Goal: Information Seeking & Learning: Learn about a topic

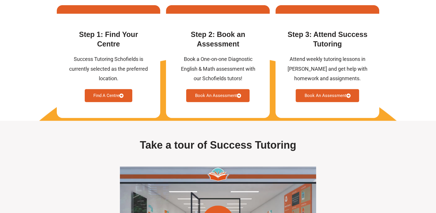
scroll to position [1614, 0]
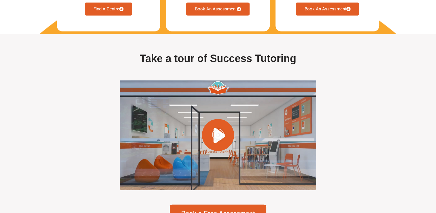
click at [118, 15] on link "Find A Centre" at bounding box center [109, 9] width 48 height 13
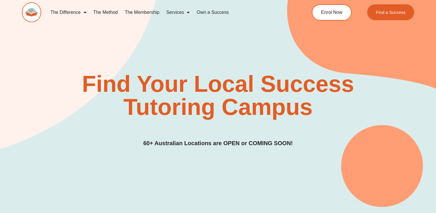
click at [150, 12] on link "The Membership" at bounding box center [142, 12] width 42 height 13
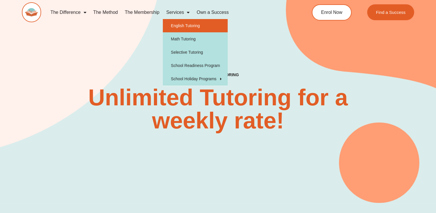
click at [182, 27] on link "English Tutoring" at bounding box center [195, 25] width 65 height 13
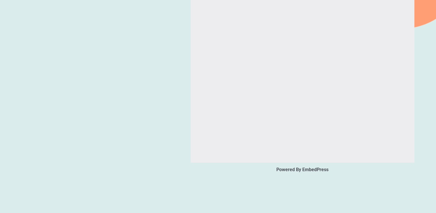
scroll to position [865, 0]
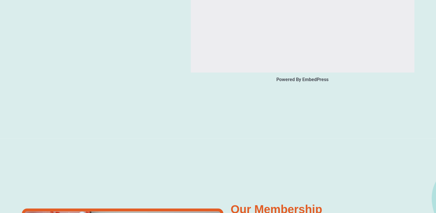
type input "*"
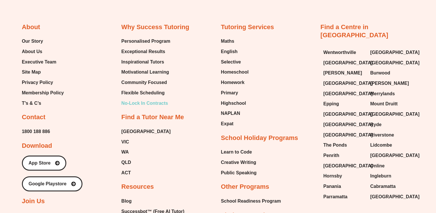
scroll to position [2191, 0]
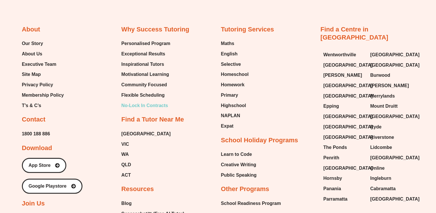
click at [140, 103] on span "No-Lock In Contracts" at bounding box center [144, 105] width 47 height 9
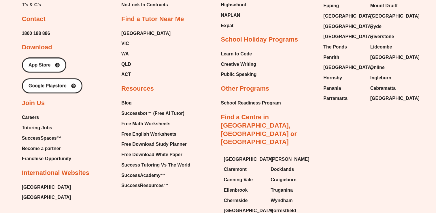
scroll to position [980, 0]
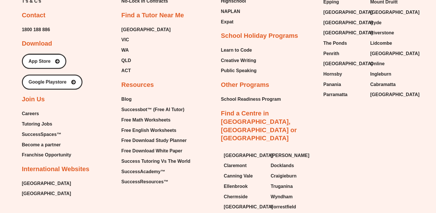
click at [31, 123] on span "Tutoring Jobs" at bounding box center [37, 123] width 30 height 9
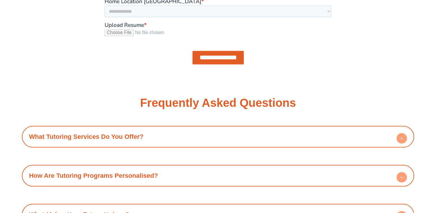
scroll to position [634, 0]
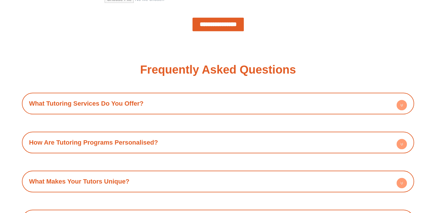
click at [274, 102] on h4 "What Tutoring Services Do You Offer?" at bounding box center [218, 103] width 387 height 16
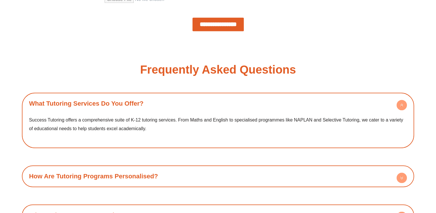
click at [152, 176] on link "How Are Tutoring Programs Personalised?" at bounding box center [93, 175] width 129 height 7
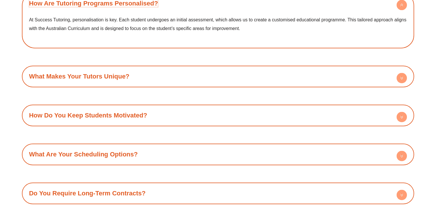
scroll to position [807, 0]
click at [208, 78] on h4 "What Makes Your Tutors Unique?" at bounding box center [218, 76] width 387 height 16
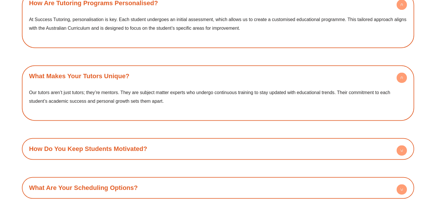
click at [91, 152] on h4 "How Do You Keep Students Motivated?" at bounding box center [218, 149] width 387 height 16
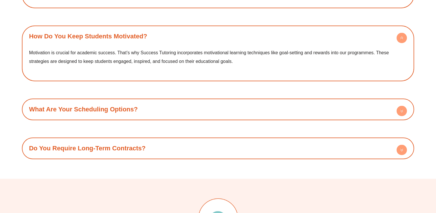
scroll to position [922, 0]
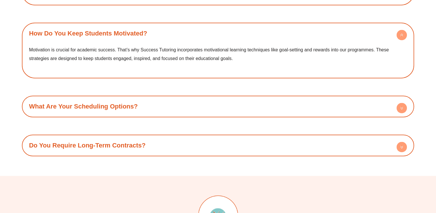
click at [159, 115] on div "What Are Your Scheduling Options? We understand that families have busy lives. …" at bounding box center [218, 106] width 393 height 22
click at [165, 112] on h4 "What Are Your Scheduling Options?" at bounding box center [218, 106] width 387 height 16
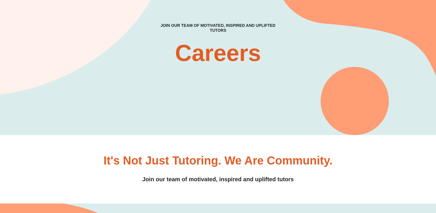
scroll to position [0, 0]
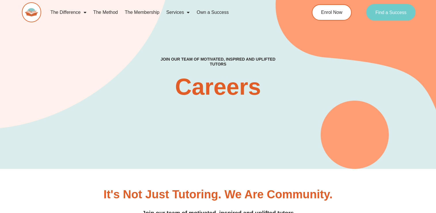
click at [403, 14] on span "Find a Success" at bounding box center [391, 12] width 31 height 5
